Goal: Check status

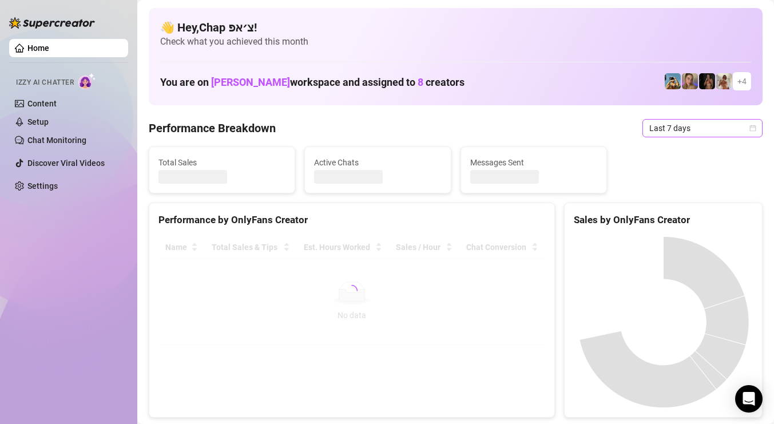
click at [718, 130] on span "Last 7 days" at bounding box center [702, 128] width 106 height 17
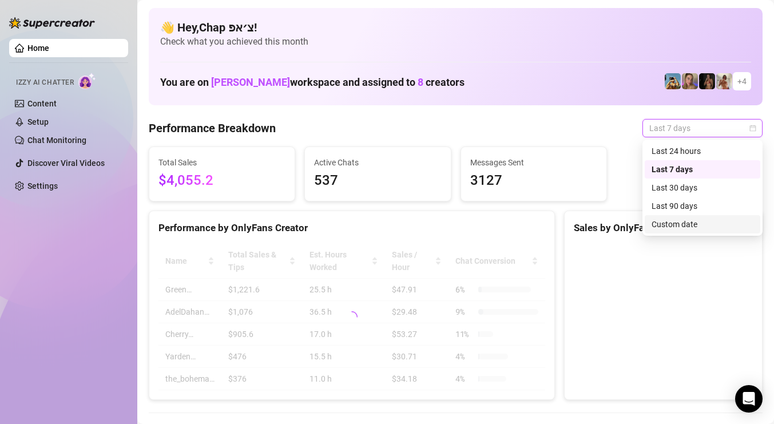
click at [679, 224] on div "Custom date" at bounding box center [702, 224] width 102 height 13
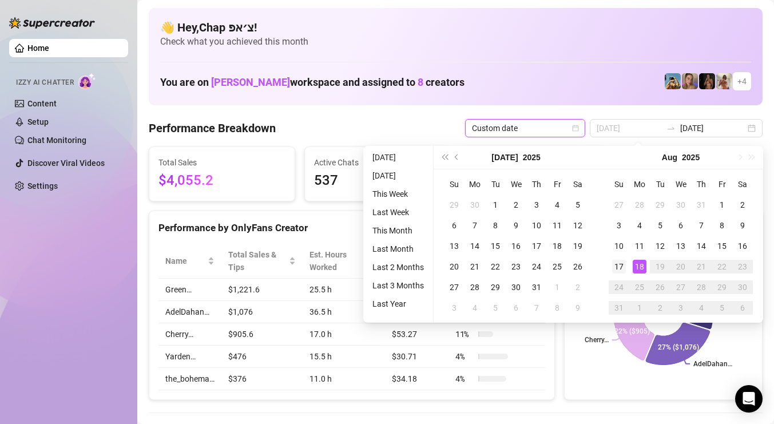
type input "[DATE]"
click at [626, 272] on td "17" at bounding box center [618, 266] width 21 height 21
click at [636, 269] on div "18" at bounding box center [640, 267] width 14 height 14
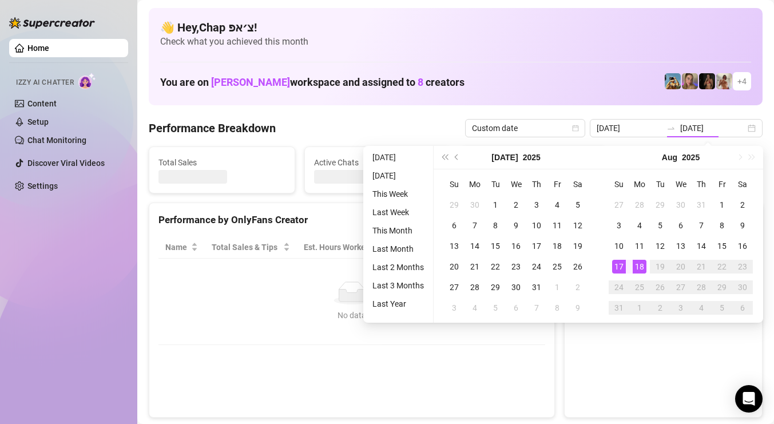
type input "[DATE]"
